Goal: Download file/media

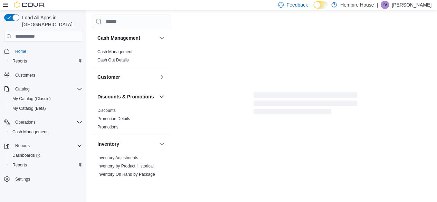
scroll to position [209, 0]
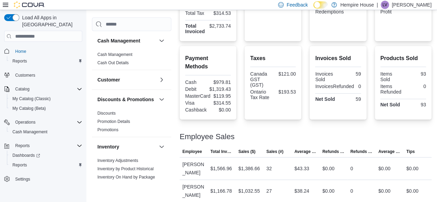
click at [309, 134] on div "Employee Sales" at bounding box center [306, 137] width 252 height 8
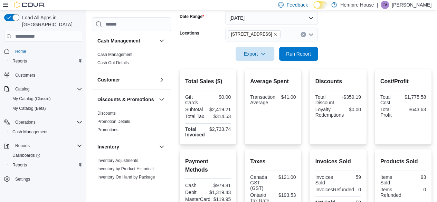
scroll to position [99, 0]
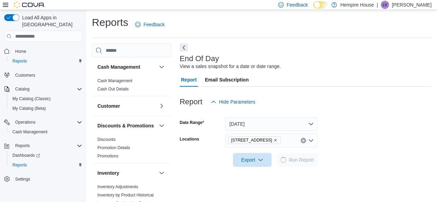
scroll to position [12, 0]
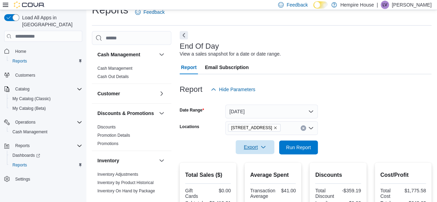
click at [265, 146] on icon "button" at bounding box center [264, 148] width 6 height 6
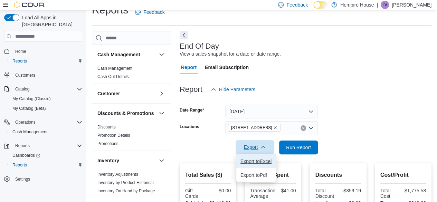
click at [261, 166] on button "Export to Excel" at bounding box center [255, 162] width 39 height 14
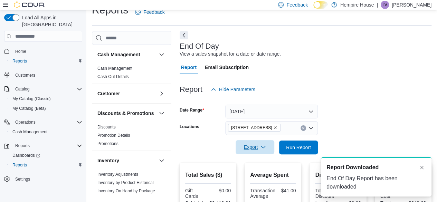
scroll to position [0, 0]
click at [260, 149] on span "Export" at bounding box center [255, 147] width 30 height 14
click at [261, 175] on span "Export to Pdf" at bounding box center [256, 176] width 31 height 6
